Goal: Task Accomplishment & Management: Manage account settings

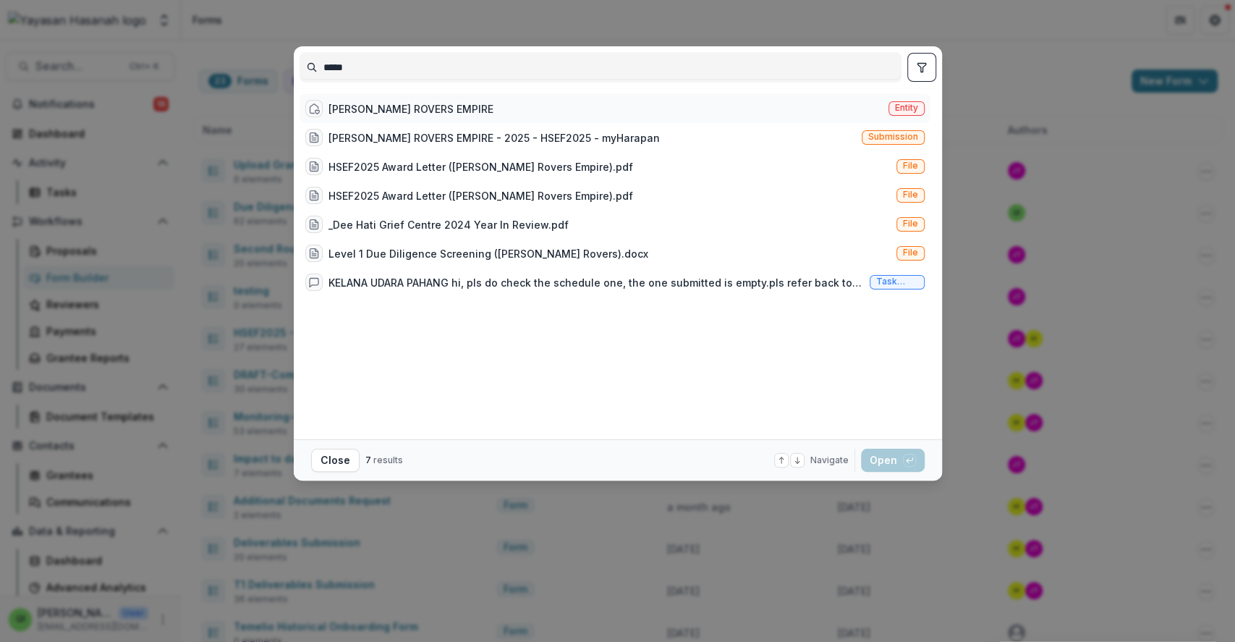
type input "*****"
click at [546, 111] on div "[PERSON_NAME] ROVERS EMPIRE Entity" at bounding box center [614, 108] width 631 height 29
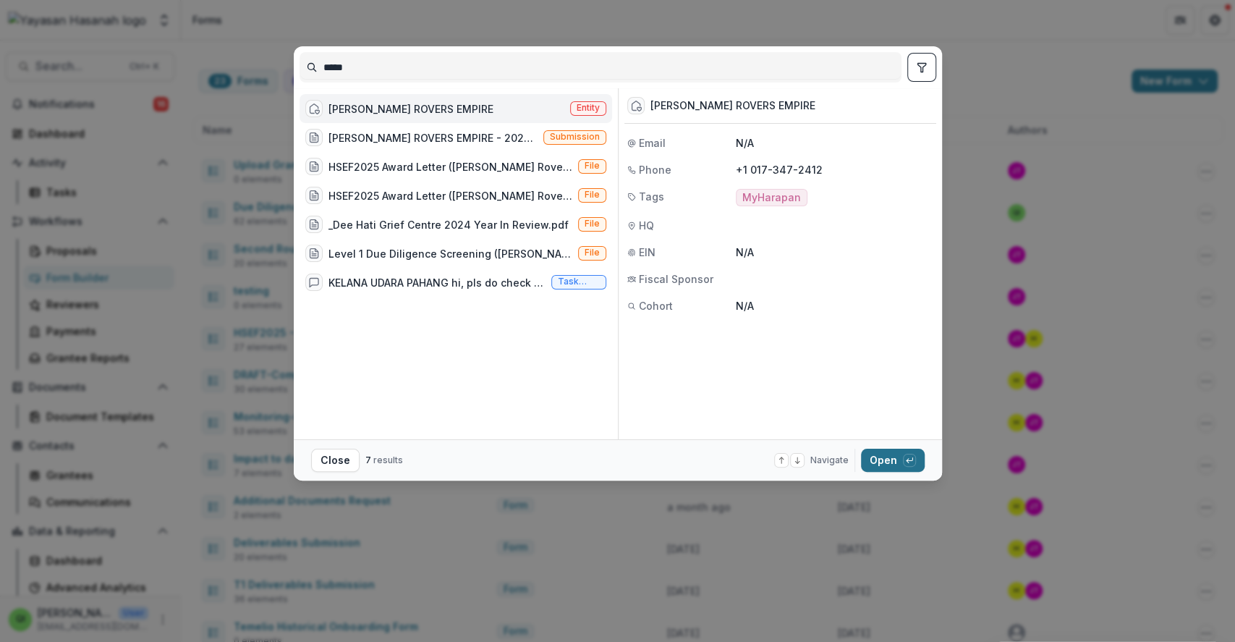
click at [877, 456] on button "Open with enter key" at bounding box center [893, 459] width 64 height 23
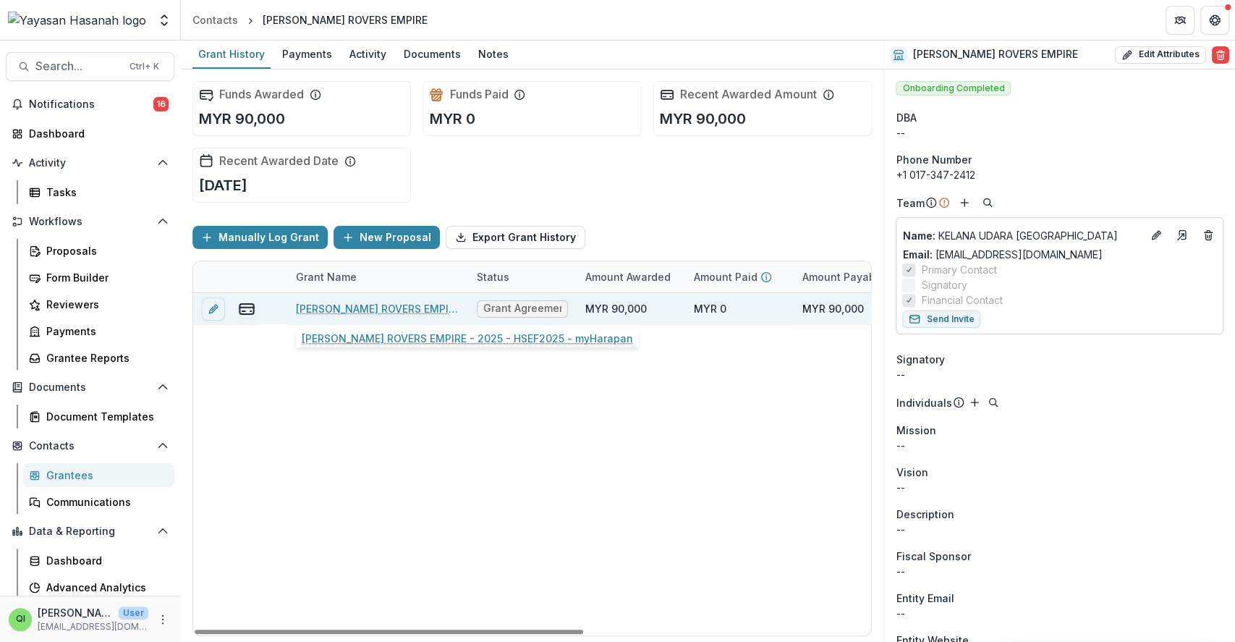
drag, startPoint x: 814, startPoint y: 428, endPoint x: 410, endPoint y: 303, distance: 422.6
click at [410, 303] on link "[PERSON_NAME] ROVERS EMPIRE - 2025 - HSEF2025 - myHarapan" at bounding box center [377, 308] width 163 height 15
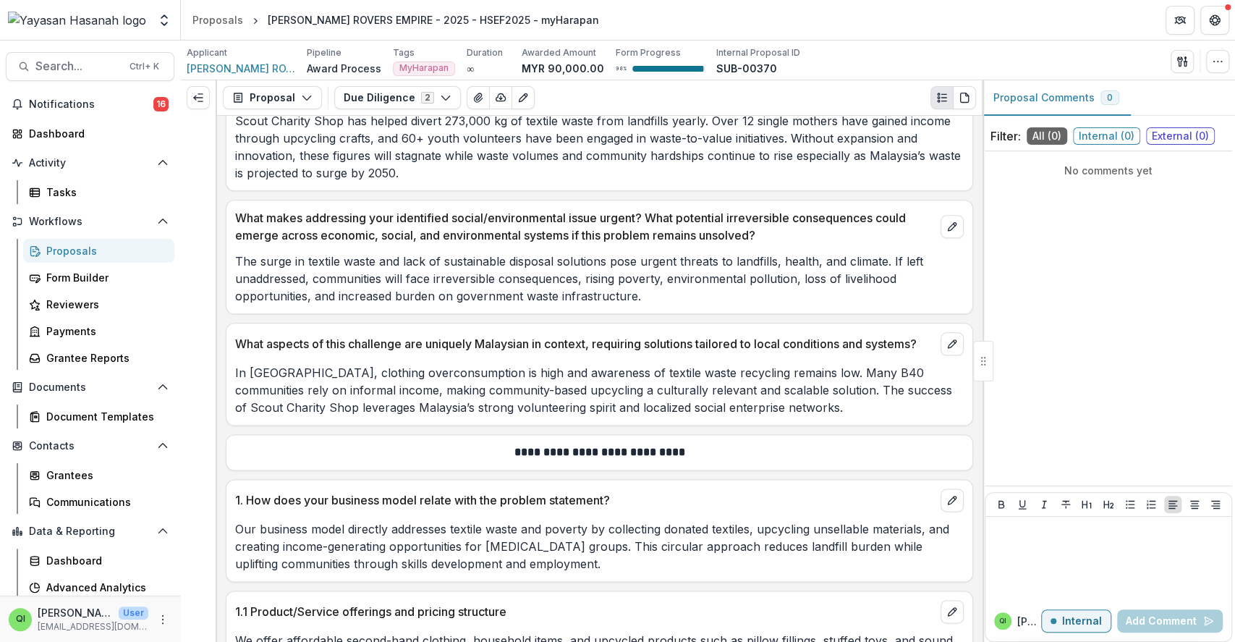
scroll to position [1157, 0]
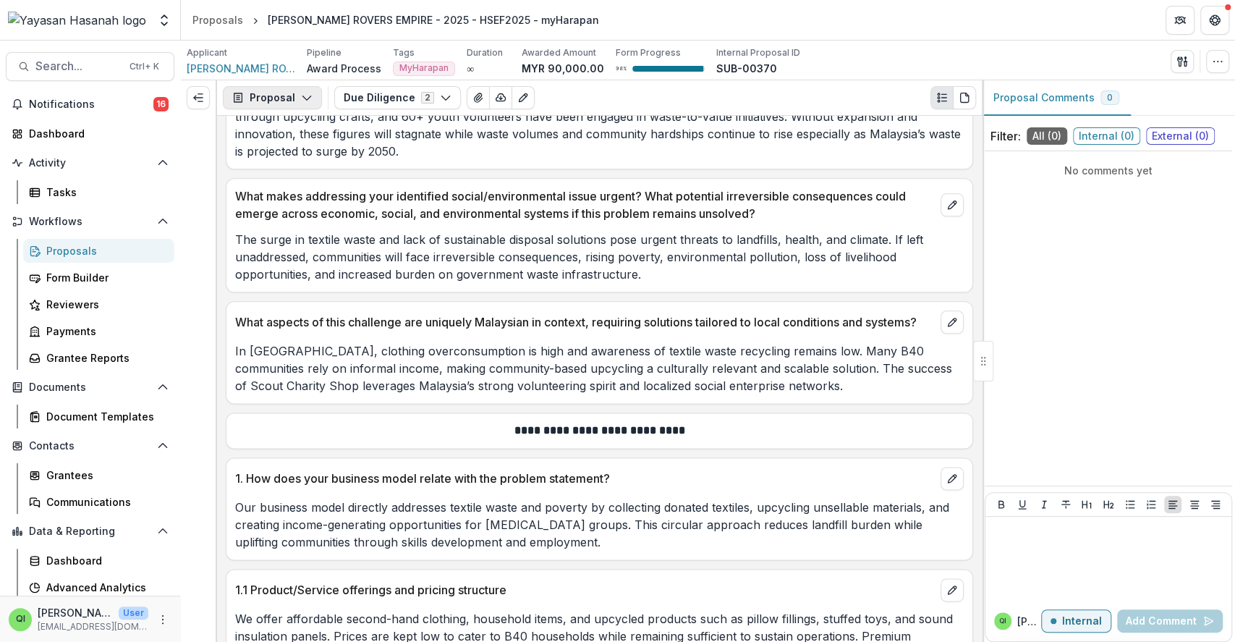
click at [267, 94] on button "Proposal" at bounding box center [272, 97] width 99 height 23
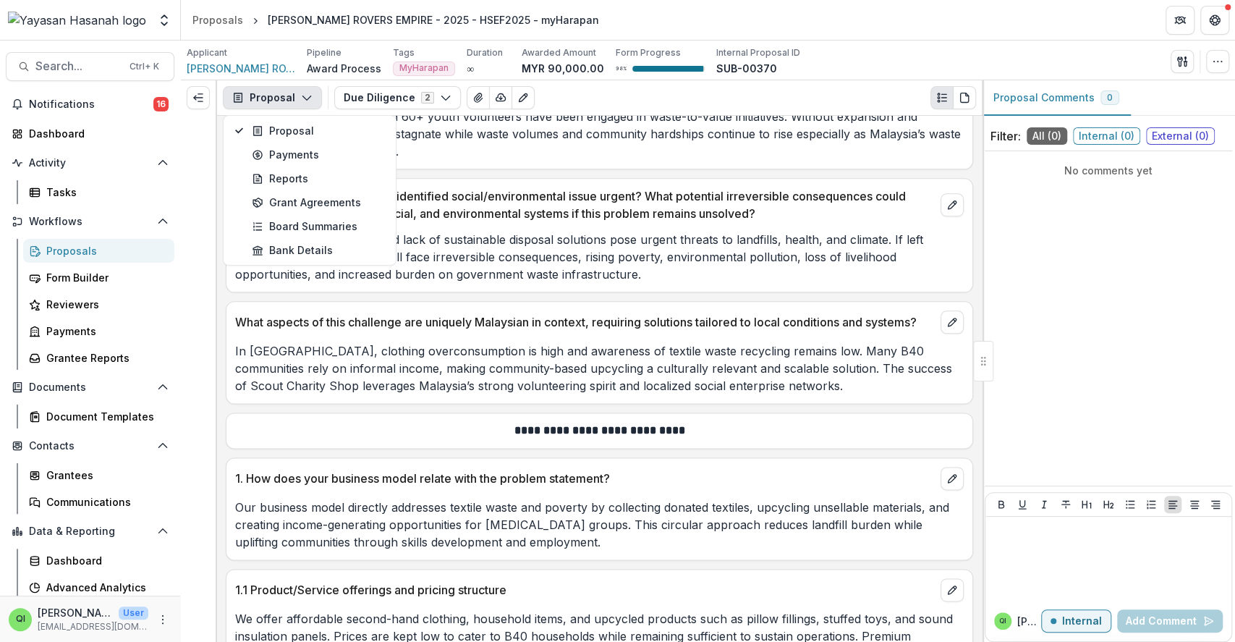
click at [212, 94] on div at bounding box center [198, 97] width 35 height 35
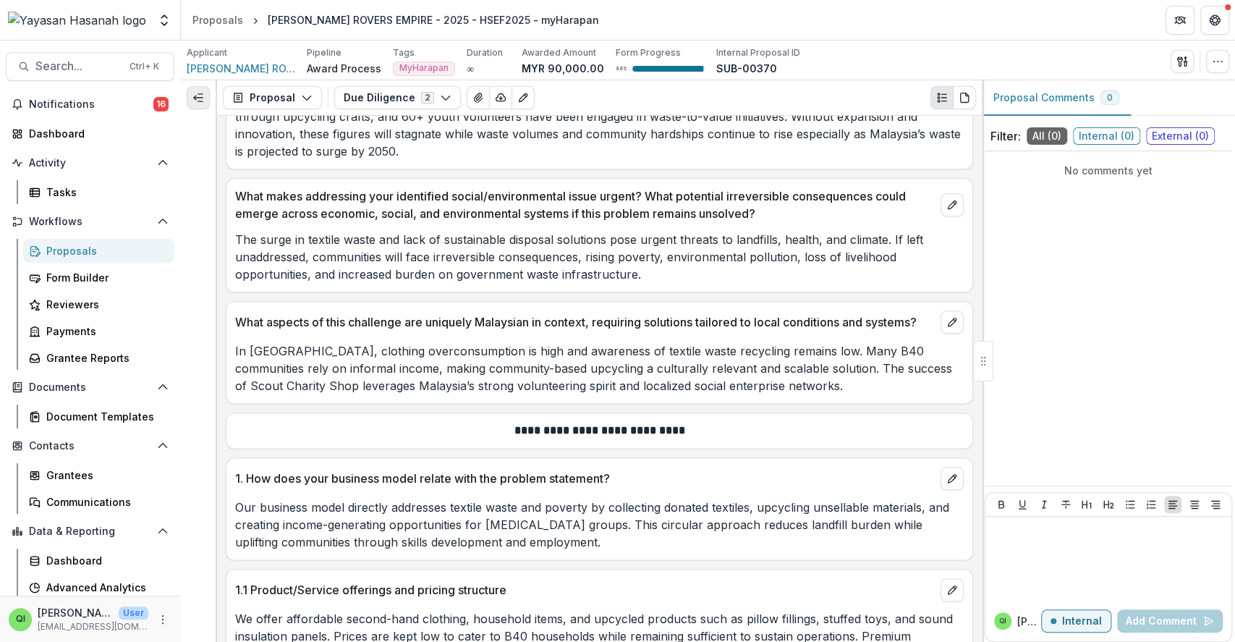
click at [202, 95] on icon "Expand left" at bounding box center [198, 98] width 12 height 12
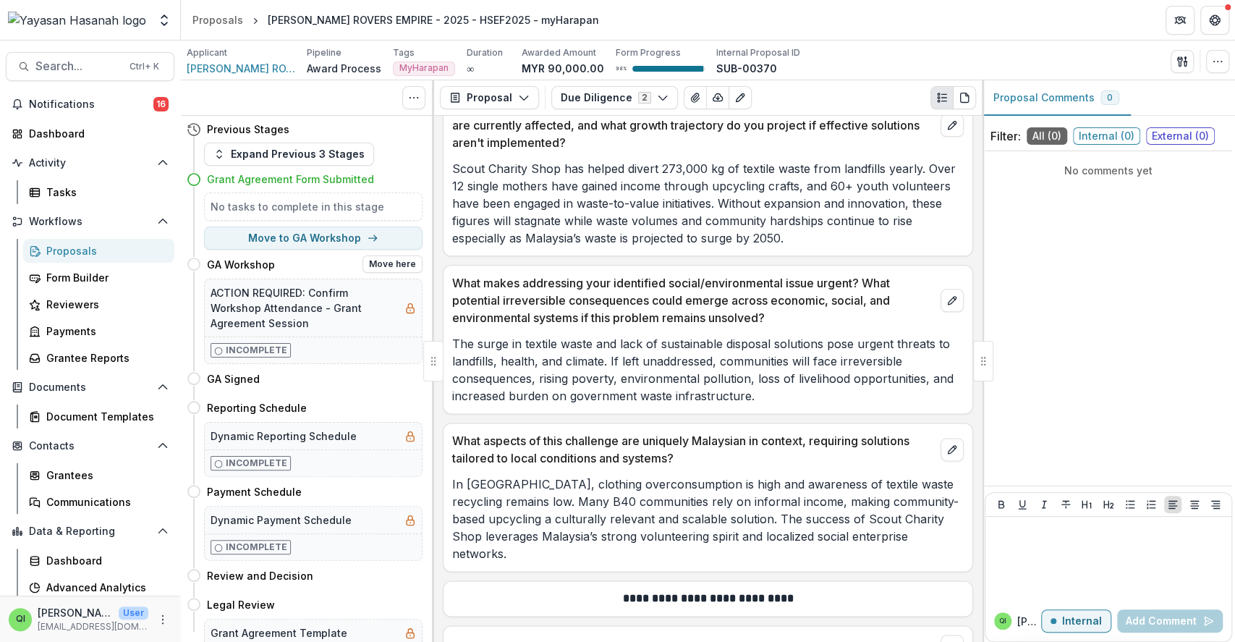
scroll to position [1244, 0]
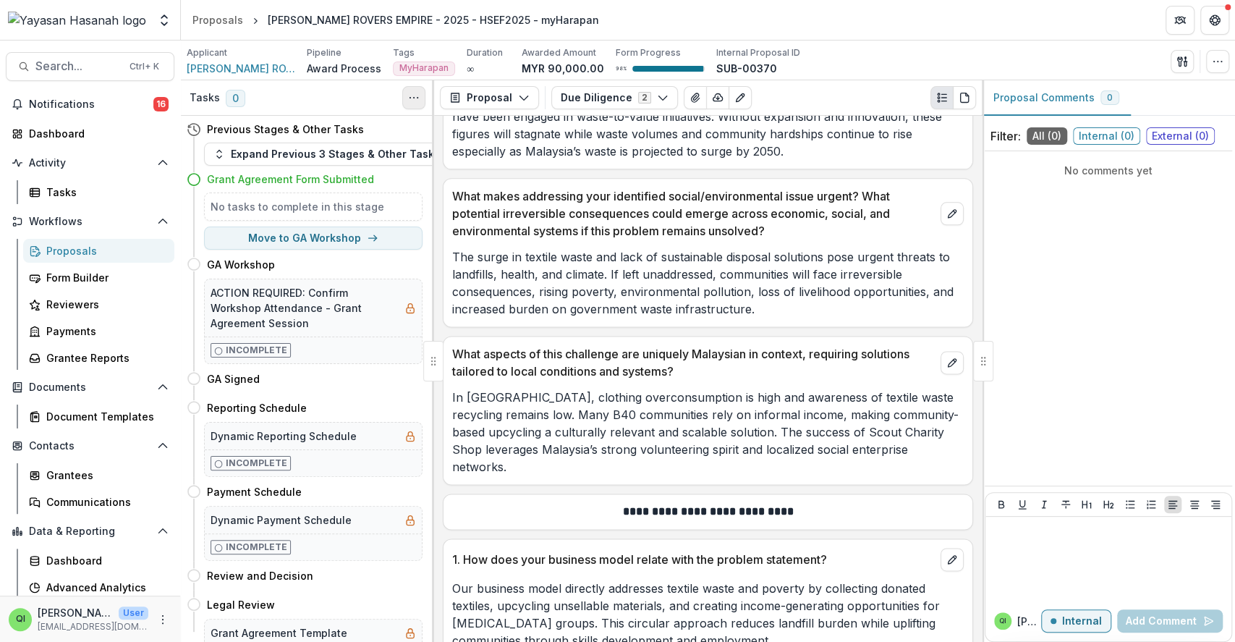
click at [418, 106] on button "Toggle View Cancelled Tasks" at bounding box center [413, 97] width 23 height 23
click at [317, 145] on button "Expand Previous 3 Stages & Other Tasks" at bounding box center [326, 153] width 245 height 23
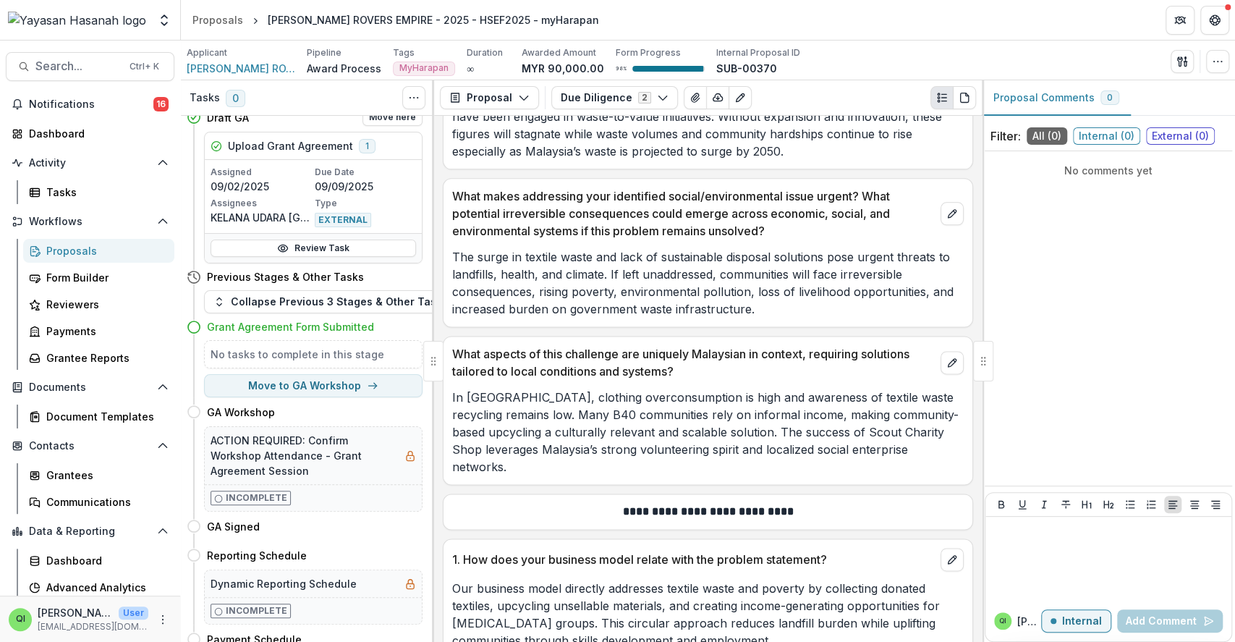
scroll to position [636, 0]
click at [344, 245] on link "Review Task" at bounding box center [312, 250] width 205 height 17
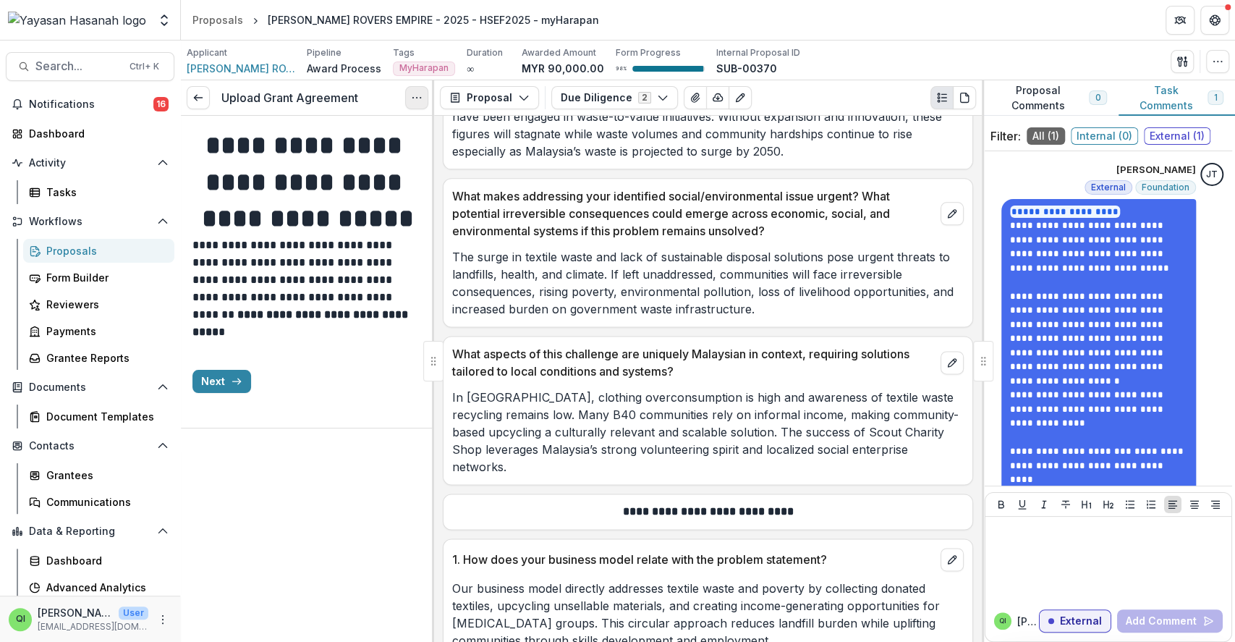
click at [417, 89] on button "Options" at bounding box center [416, 97] width 23 height 23
click at [414, 149] on button "Reopen Task" at bounding box center [347, 161] width 155 height 24
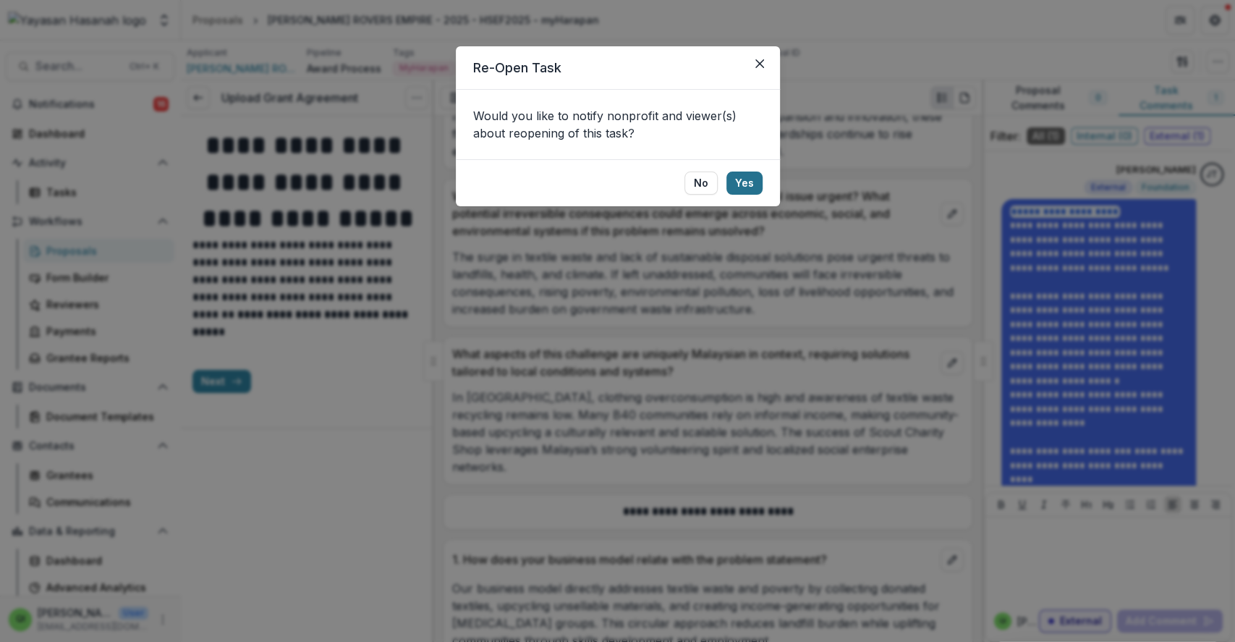
click at [739, 184] on button "Yes" at bounding box center [744, 182] width 36 height 23
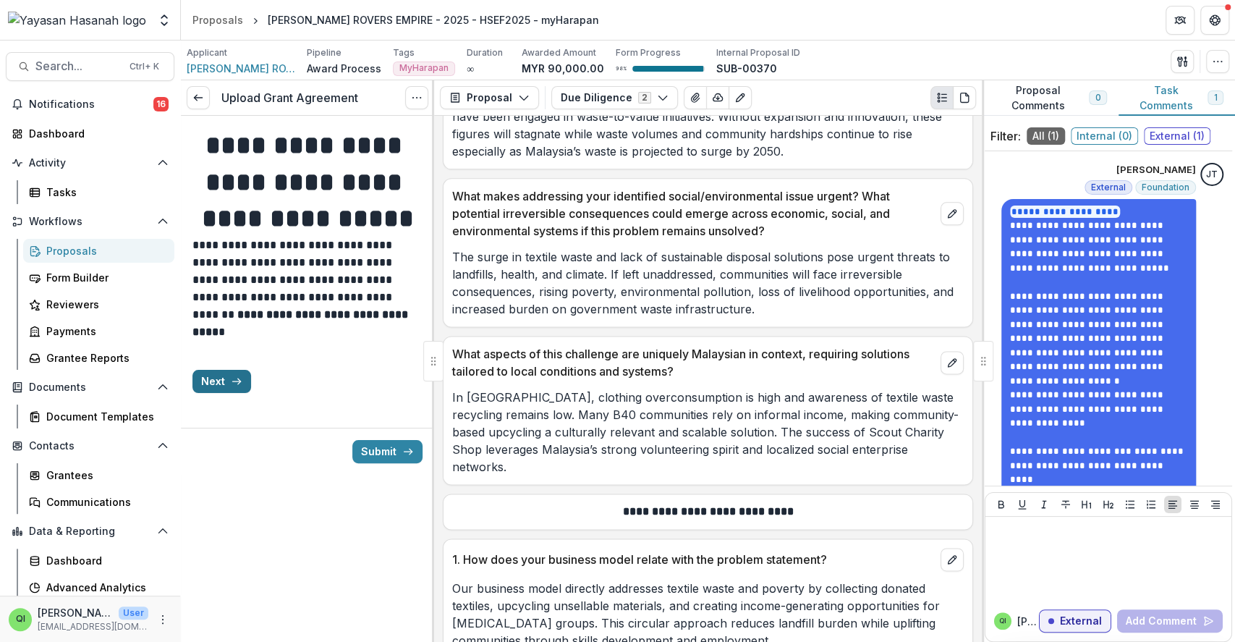
click at [235, 387] on icon "button" at bounding box center [237, 381] width 12 height 12
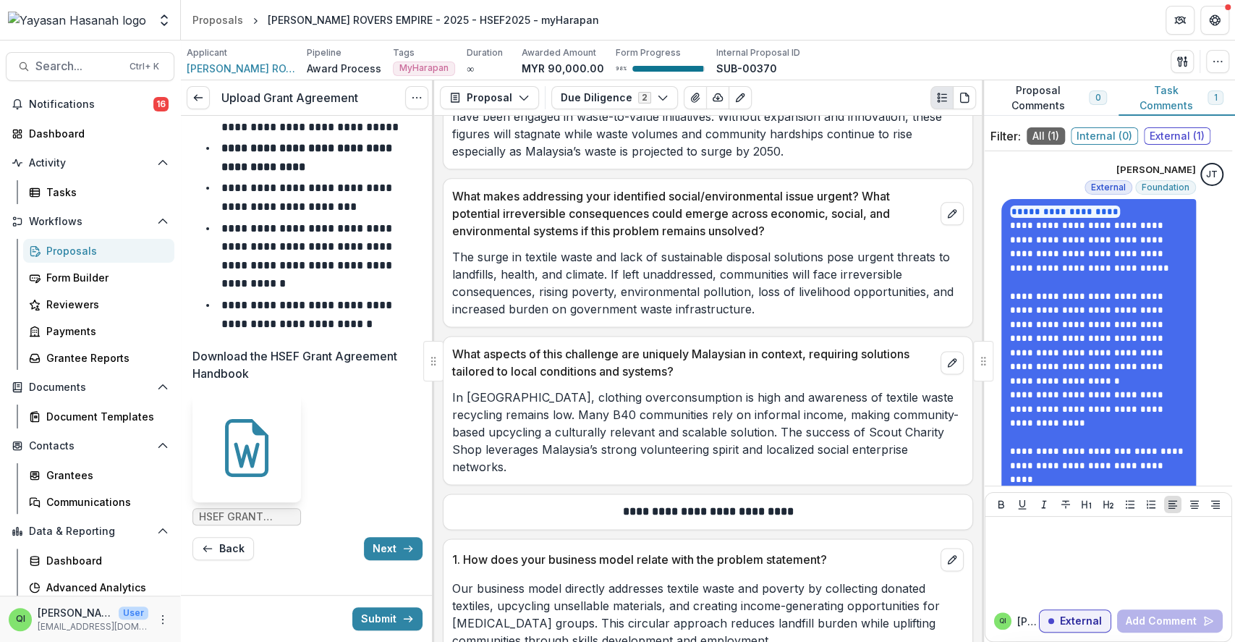
scroll to position [347, 0]
click at [405, 550] on icon "button" at bounding box center [408, 549] width 12 height 12
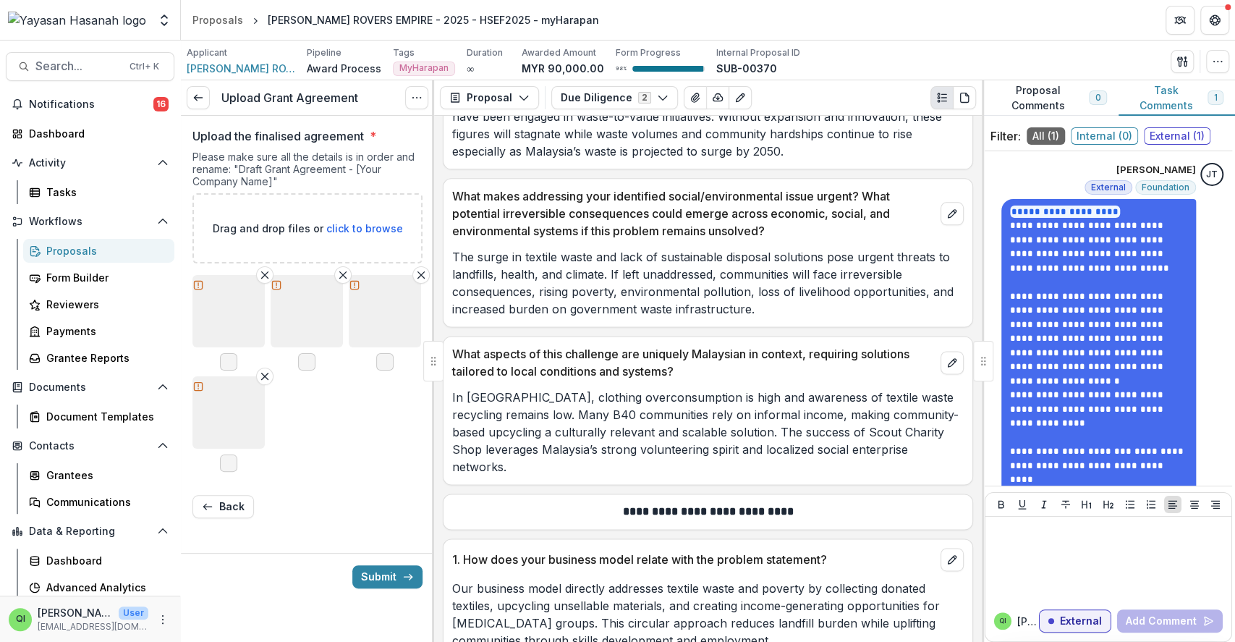
scroll to position [0, 0]
click at [196, 103] on link at bounding box center [198, 97] width 23 height 23
